Goal: Information Seeking & Learning: Understand process/instructions

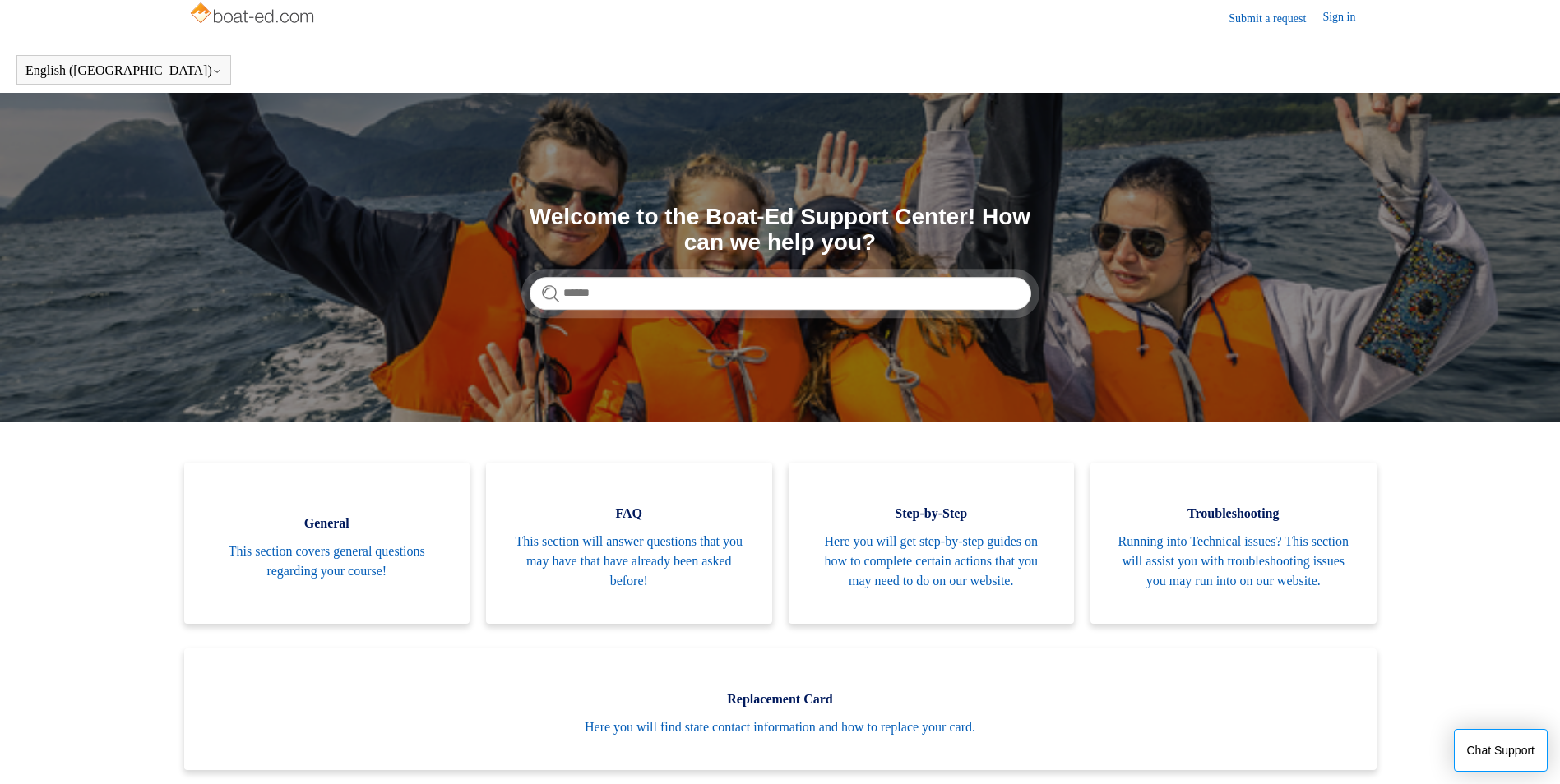
scroll to position [80, 0]
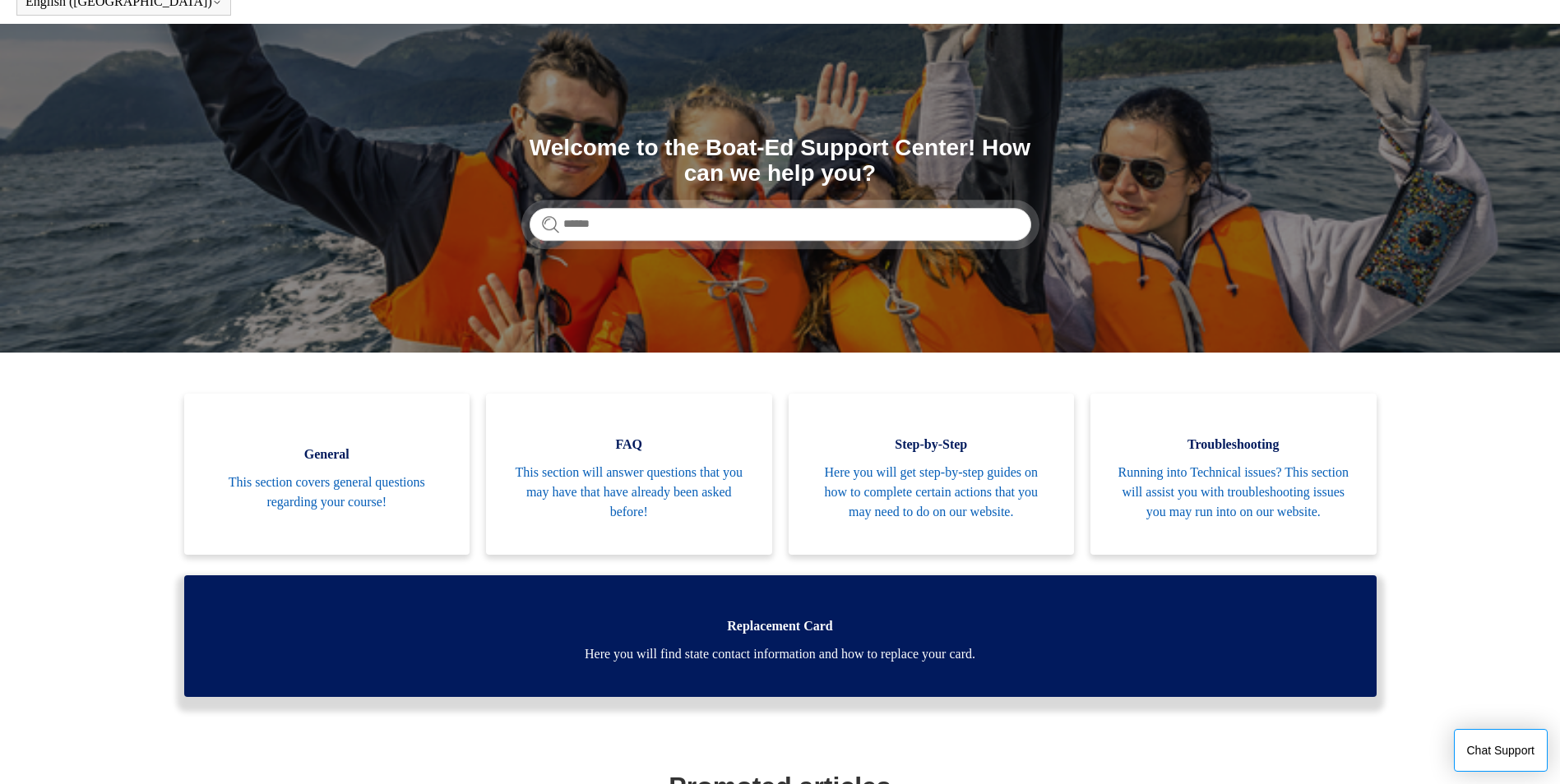
click at [767, 658] on span "Here you will find state contact information and how to replace your card." at bounding box center [780, 654] width 1143 height 20
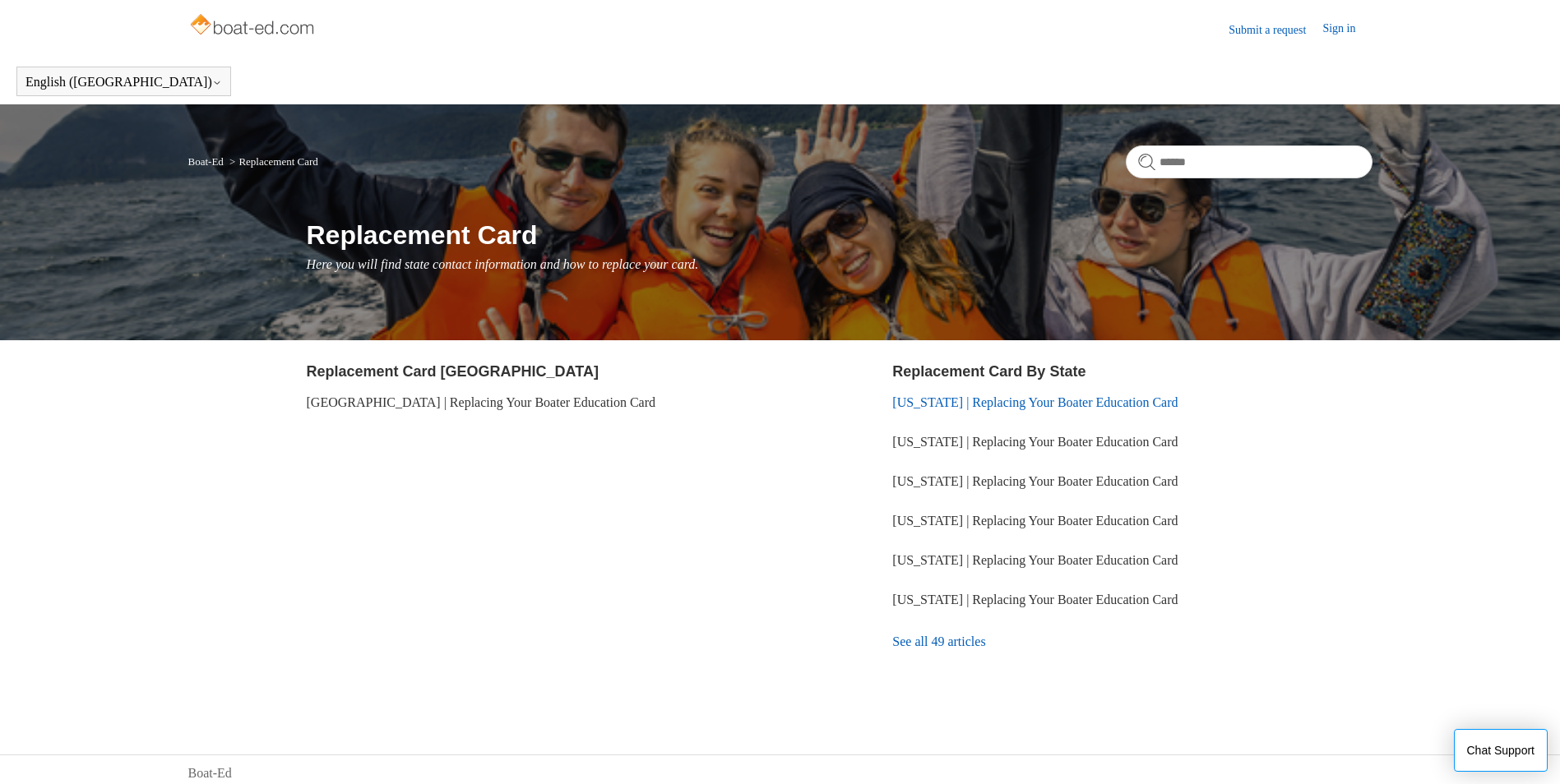
click at [1034, 403] on link "[US_STATE] | Replacing Your Boater Education Card" at bounding box center [1034, 402] width 285 height 14
click at [937, 642] on link "See all 49 articles" at bounding box center [1132, 642] width 479 height 45
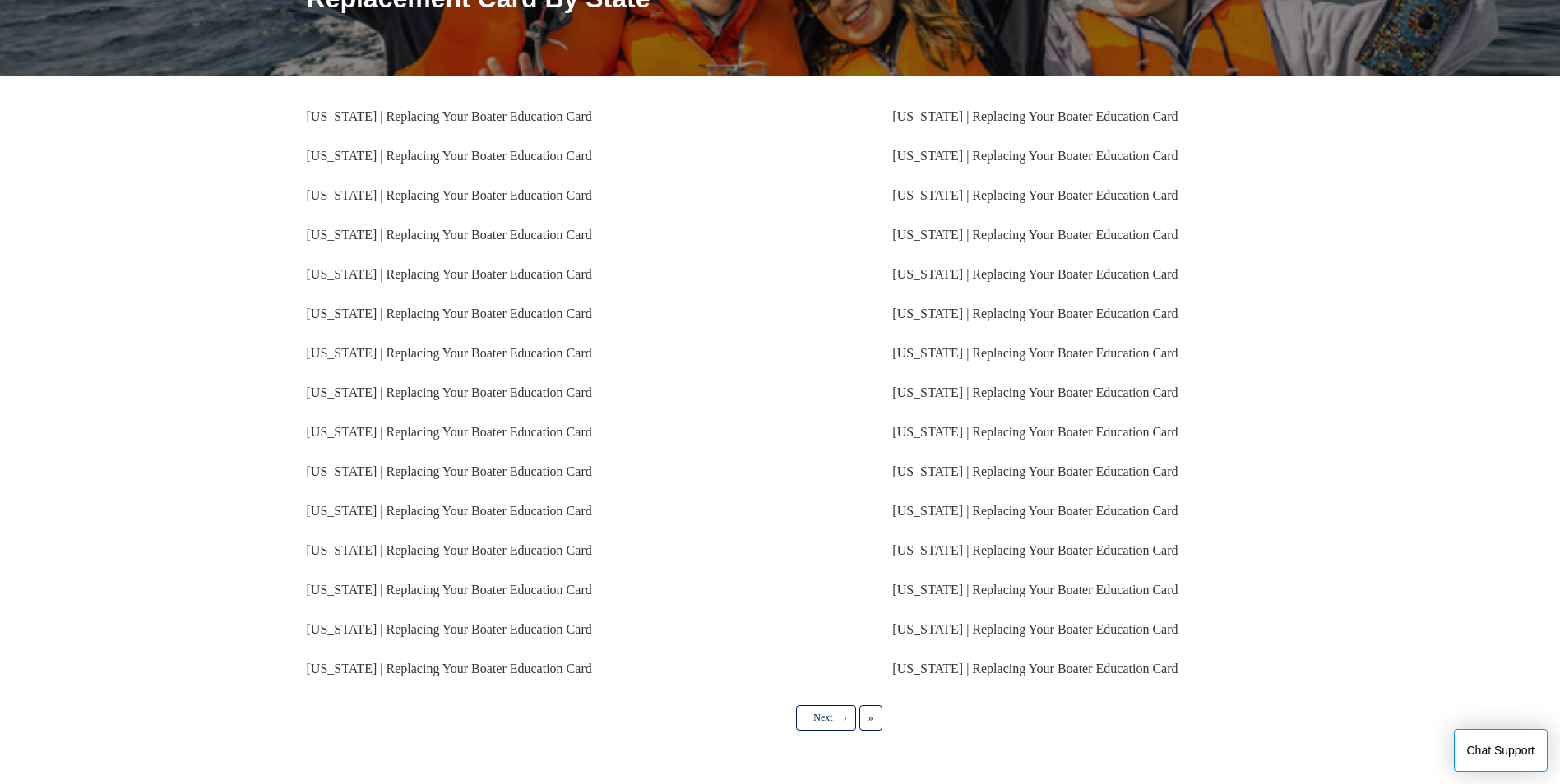
scroll to position [247, 0]
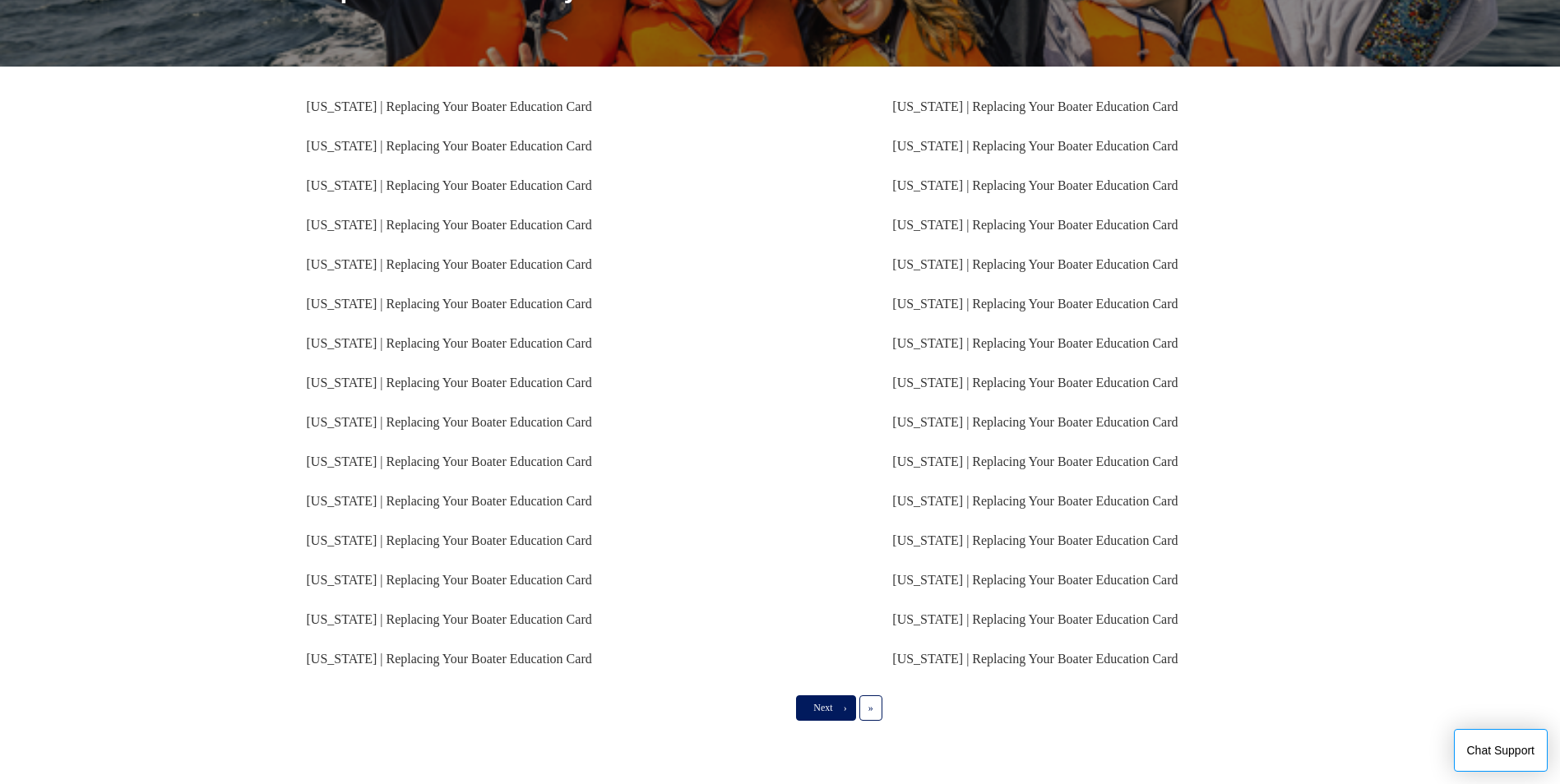
click at [841, 706] on link "Next ›" at bounding box center [826, 708] width 59 height 25
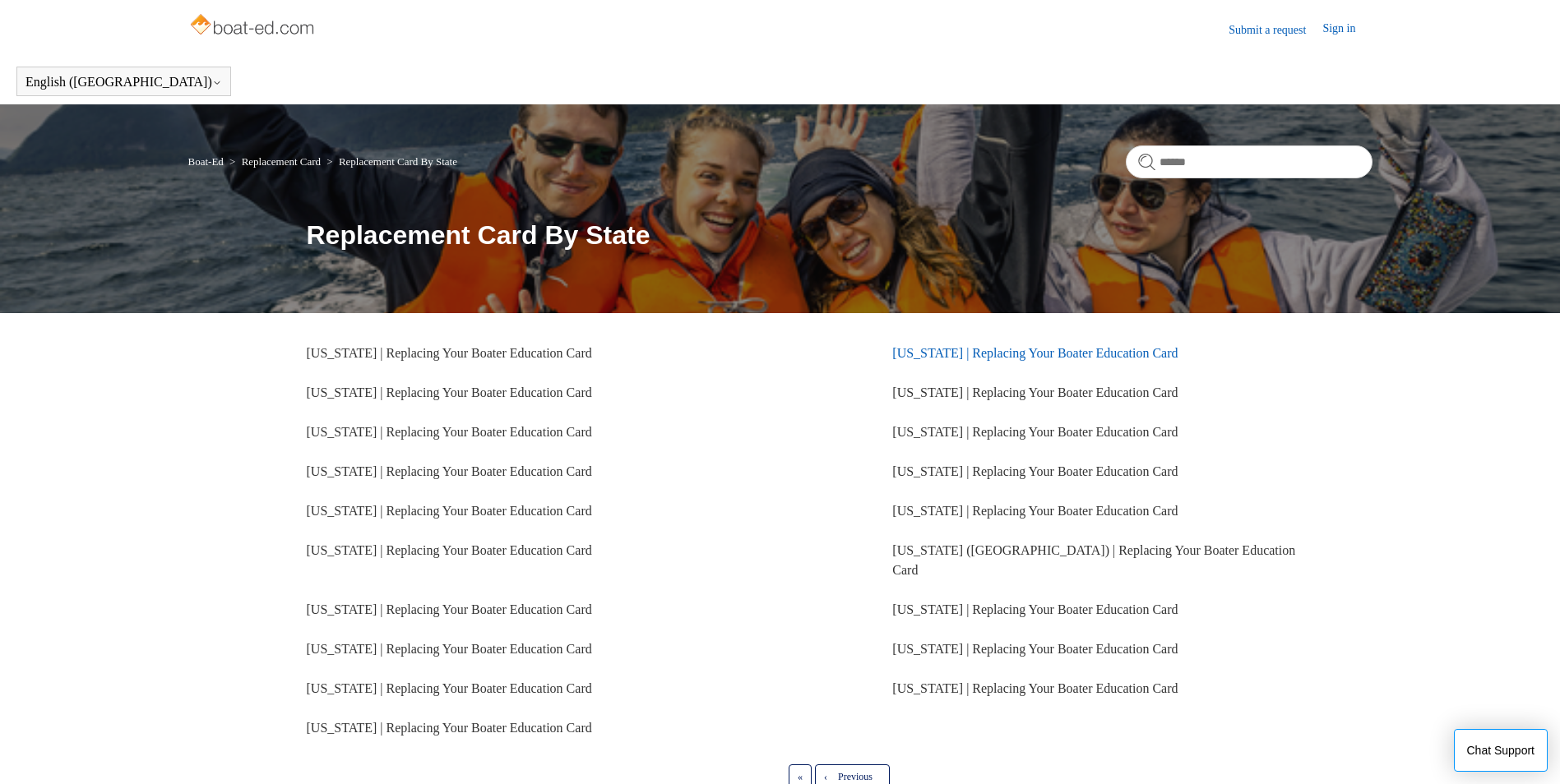
click at [932, 355] on link "[US_STATE] | Replacing Your Boater Education Card" at bounding box center [1034, 353] width 285 height 14
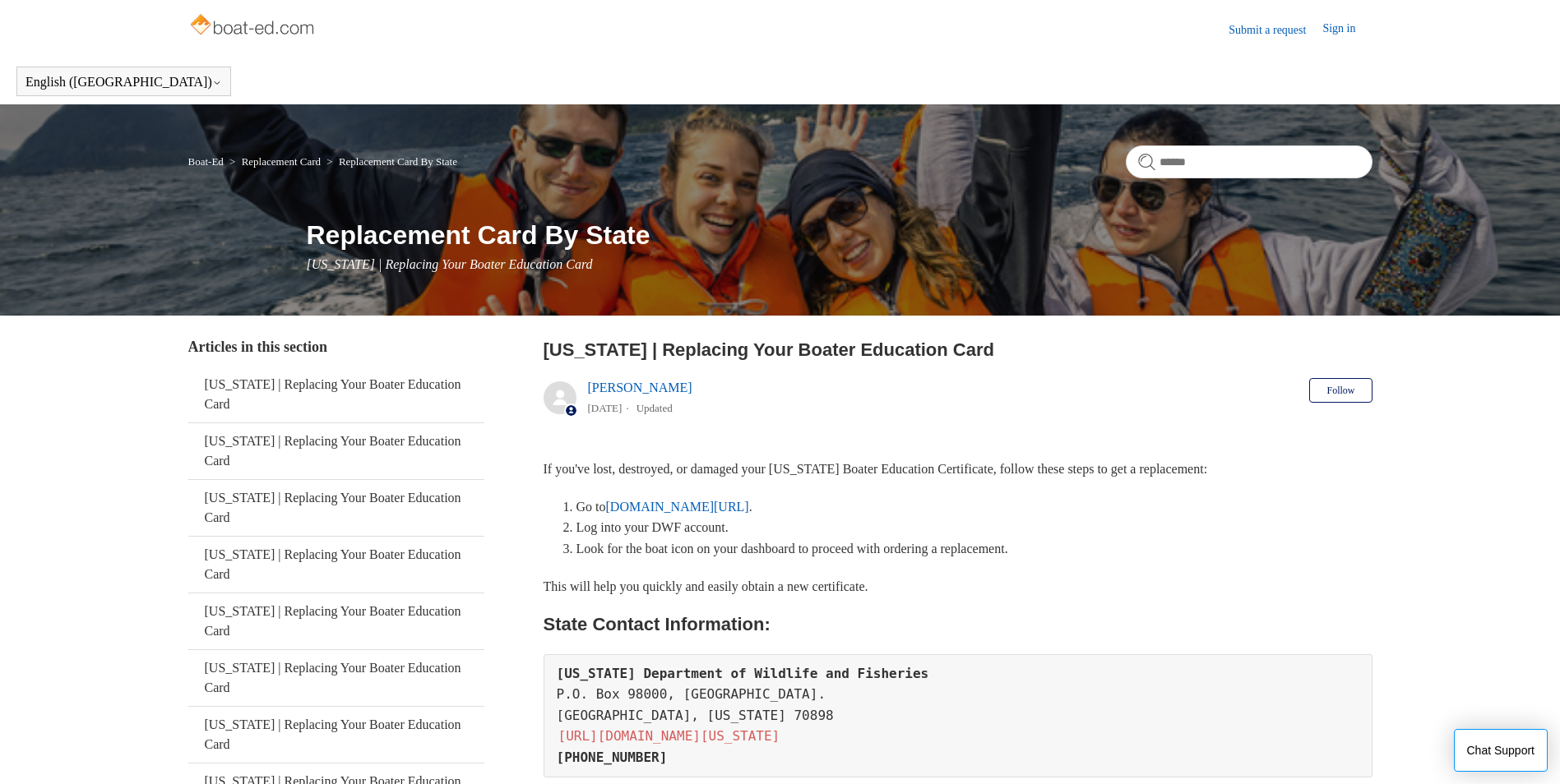
click at [686, 509] on link "[DOMAIN_NAME][URL]" at bounding box center [677, 507] width 143 height 14
